Goal: Task Accomplishment & Management: Manage account settings

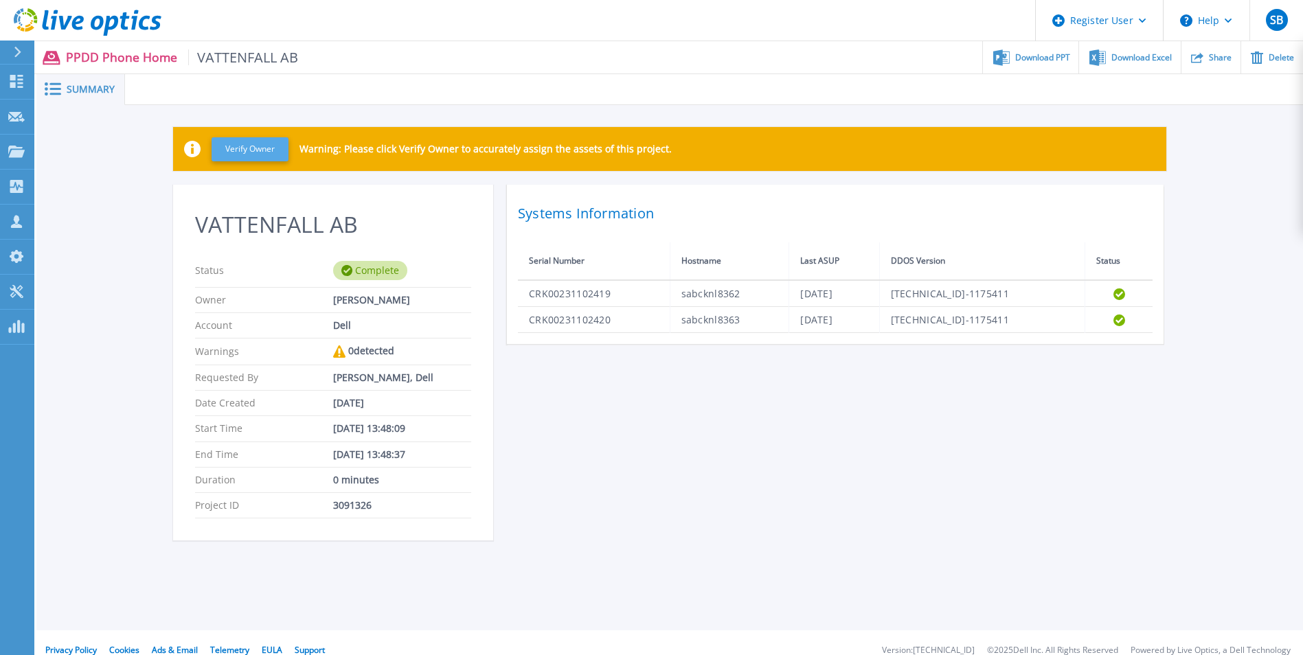
click at [238, 145] on button "Verify Owner" at bounding box center [249, 149] width 77 height 24
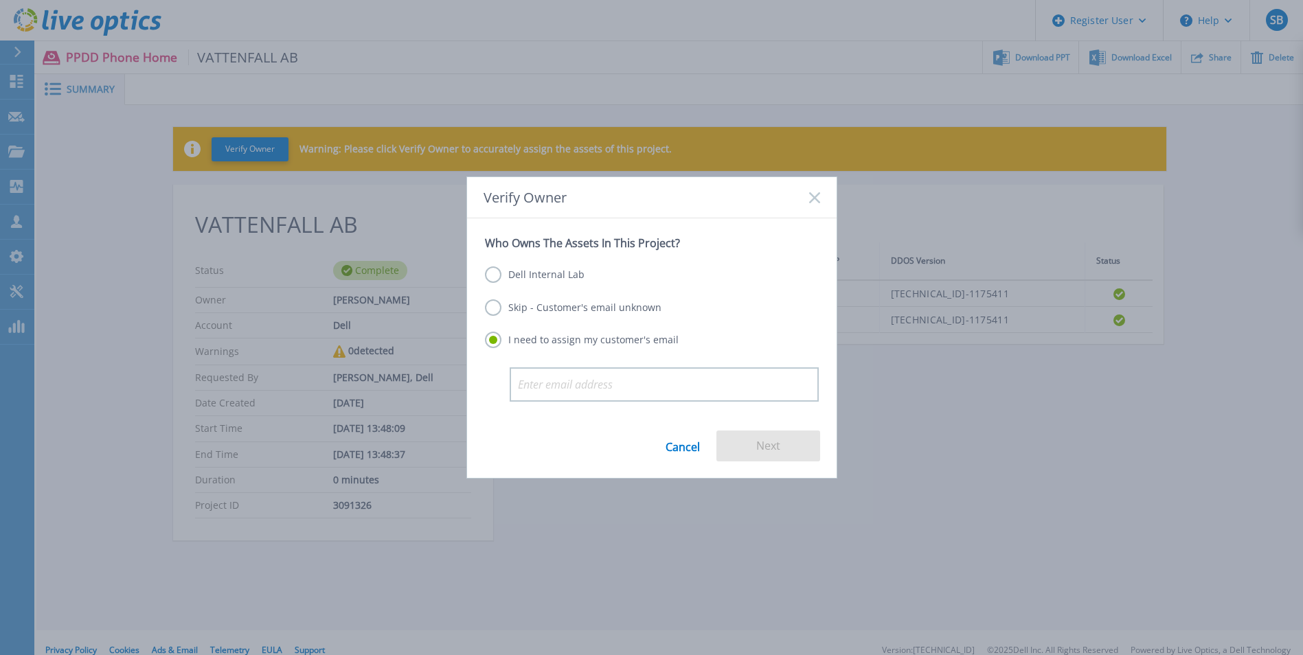
click at [563, 271] on label "Dell Internal Lab" at bounding box center [535, 274] width 100 height 16
click at [0, 0] on input "Dell Internal Lab" at bounding box center [0, 0] width 0 height 0
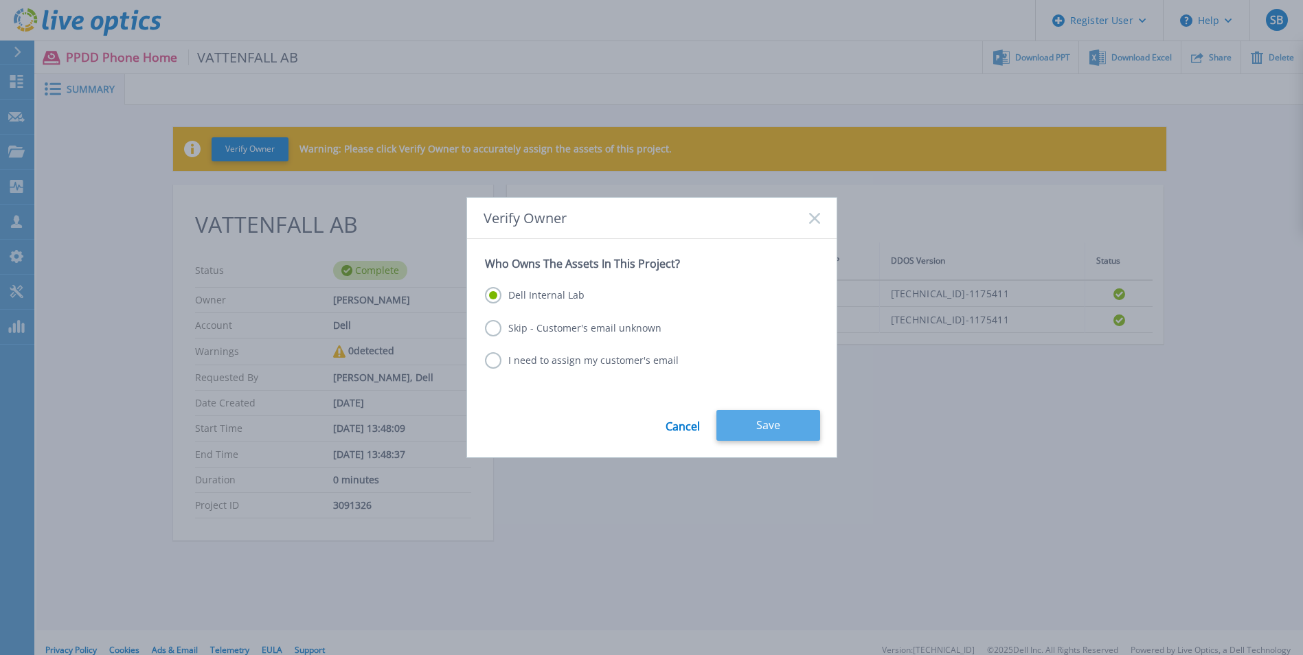
click at [751, 417] on button "Save" at bounding box center [768, 425] width 104 height 31
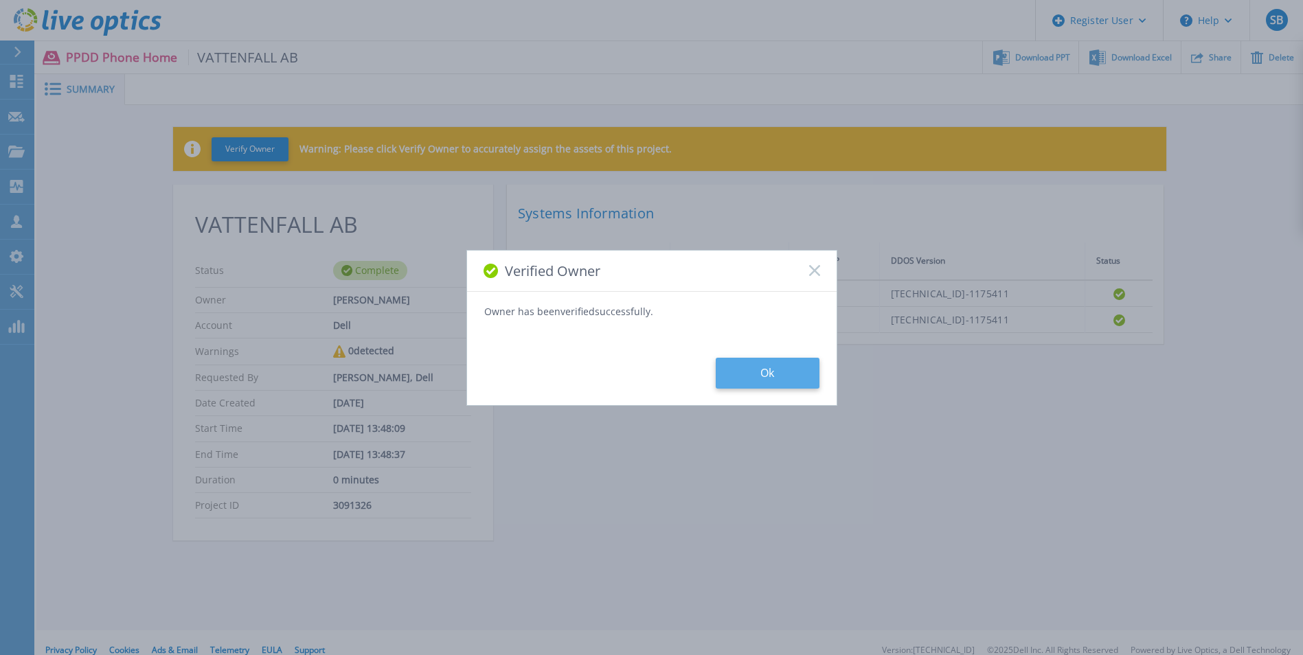
click at [786, 378] on button "Ok" at bounding box center [767, 373] width 104 height 31
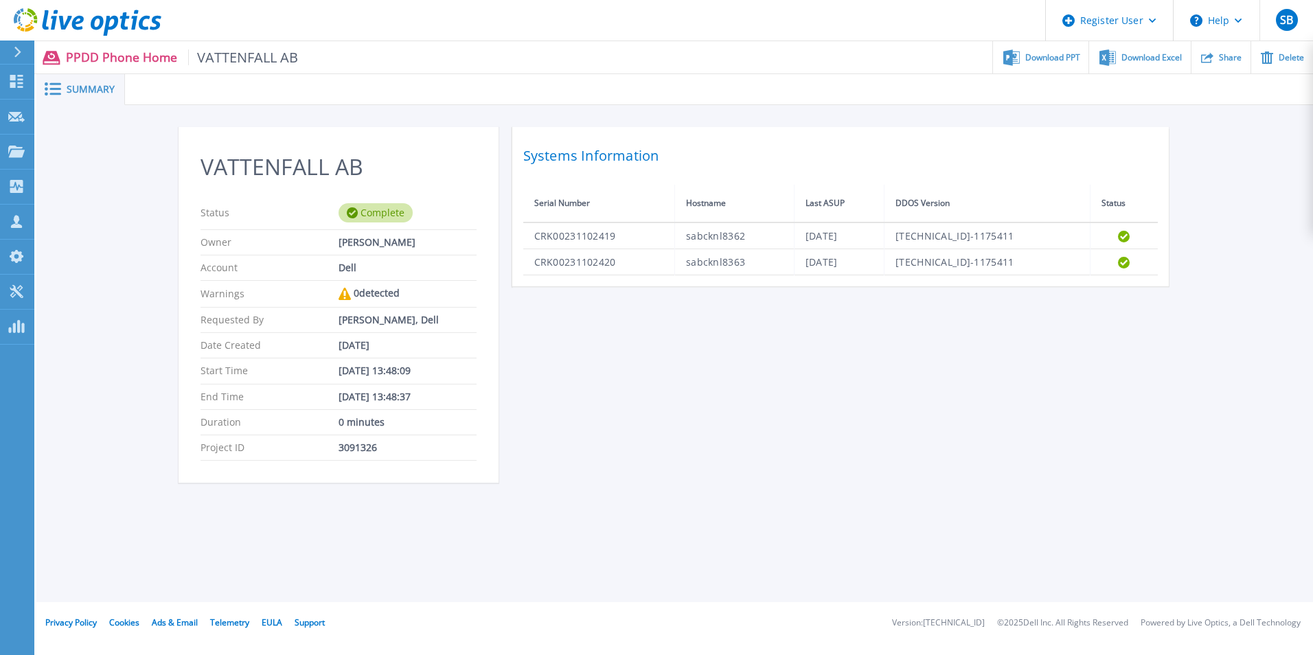
click at [1037, 60] on span "Download PPT" at bounding box center [1052, 58] width 55 height 8
click at [928, 87] on div at bounding box center [719, 89] width 1188 height 31
drag, startPoint x: 981, startPoint y: 1, endPoint x: 880, endPoint y: 107, distance: 146.2
click at [880, 107] on div "VATTENFALL AB Status Complete Owner [PERSON_NAME] Account Dell Warnings 0 detec…" at bounding box center [674, 312] width 1276 height 415
click at [288, 169] on h2 "VATTENFALL AB" at bounding box center [339, 166] width 276 height 25
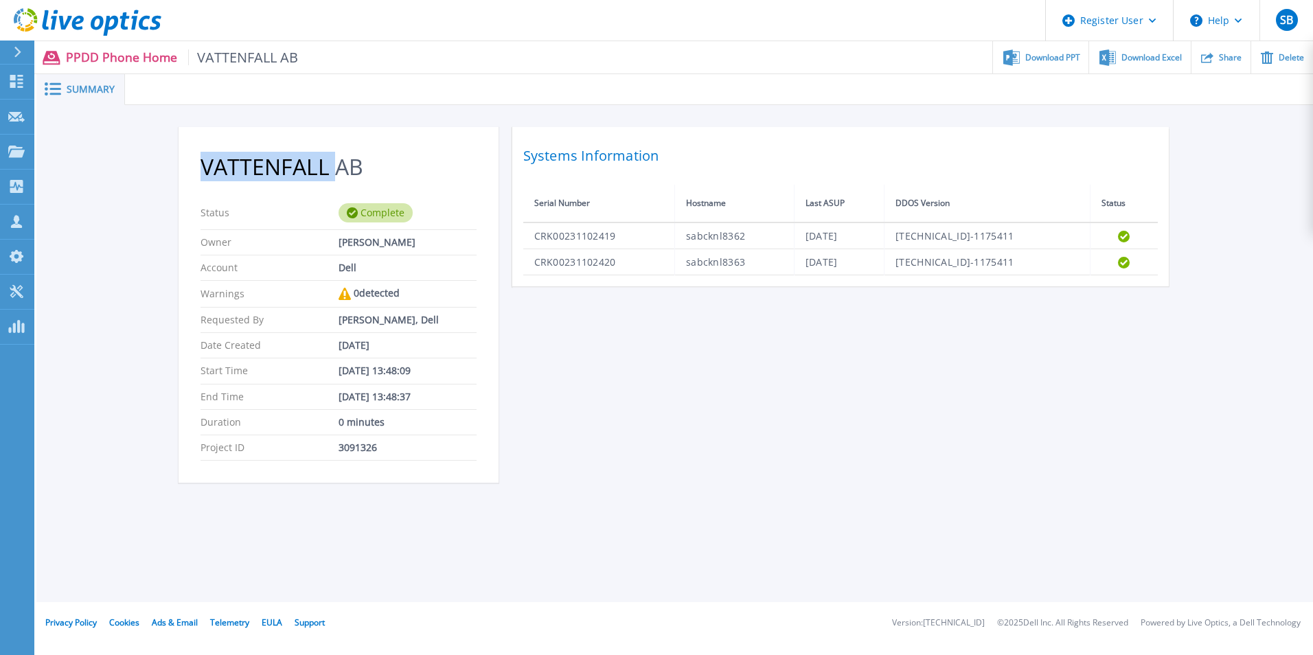
click at [288, 169] on h2 "VATTENFALL AB" at bounding box center [339, 166] width 276 height 25
copy h2 "VATTENFALL AB"
